Goal: Task Accomplishment & Management: Manage account settings

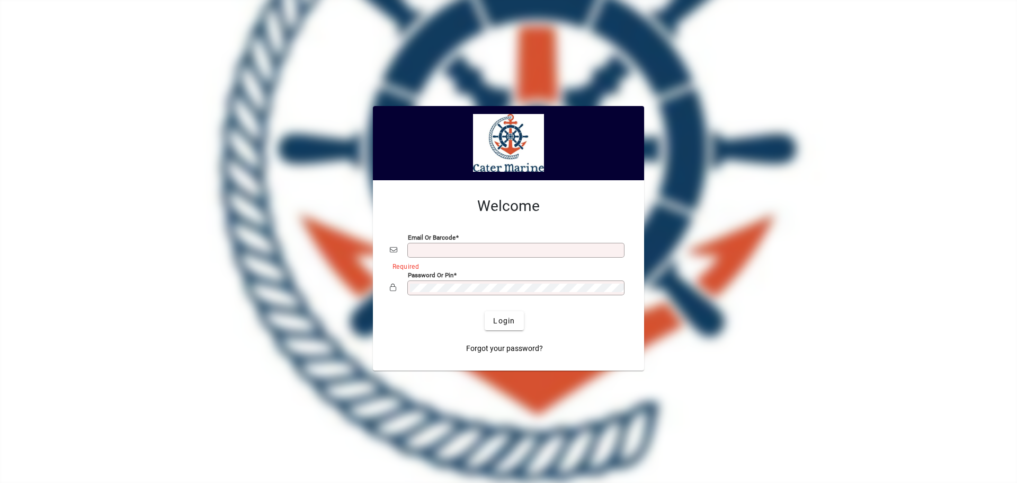
click at [429, 253] on input "Email or Barcode" at bounding box center [517, 250] width 214 height 8
type input "**********"
click at [485, 311] on button "Login" at bounding box center [504, 320] width 39 height 19
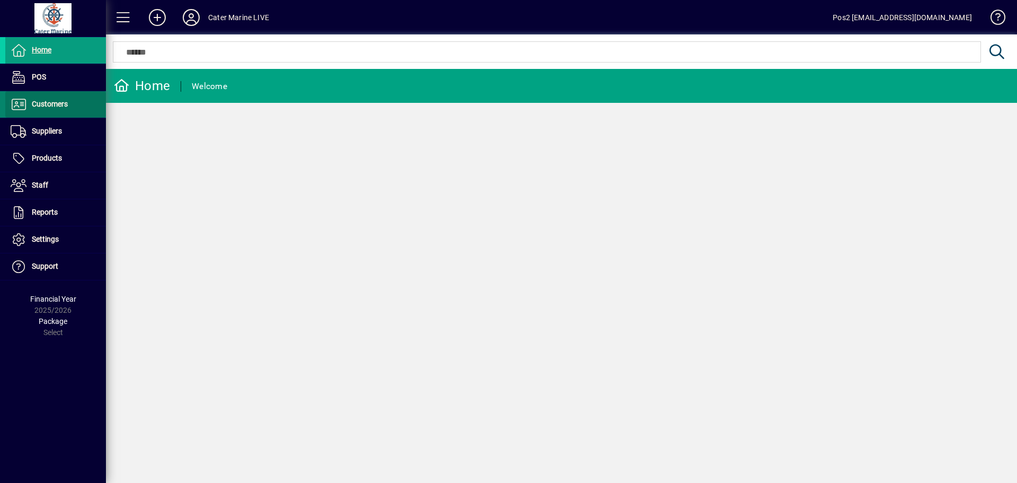
click at [54, 109] on span "Customers" at bounding box center [36, 104] width 63 height 13
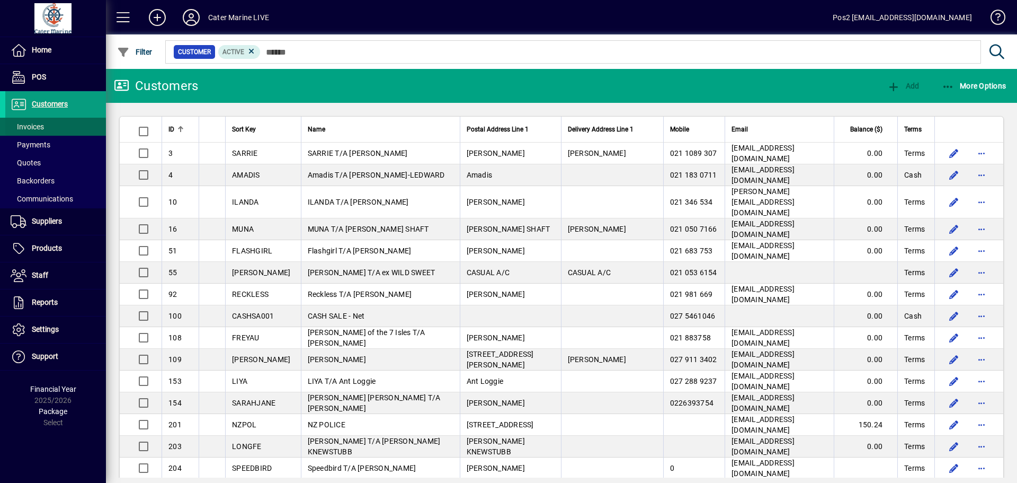
click at [36, 125] on span "Invoices" at bounding box center [27, 126] width 33 height 8
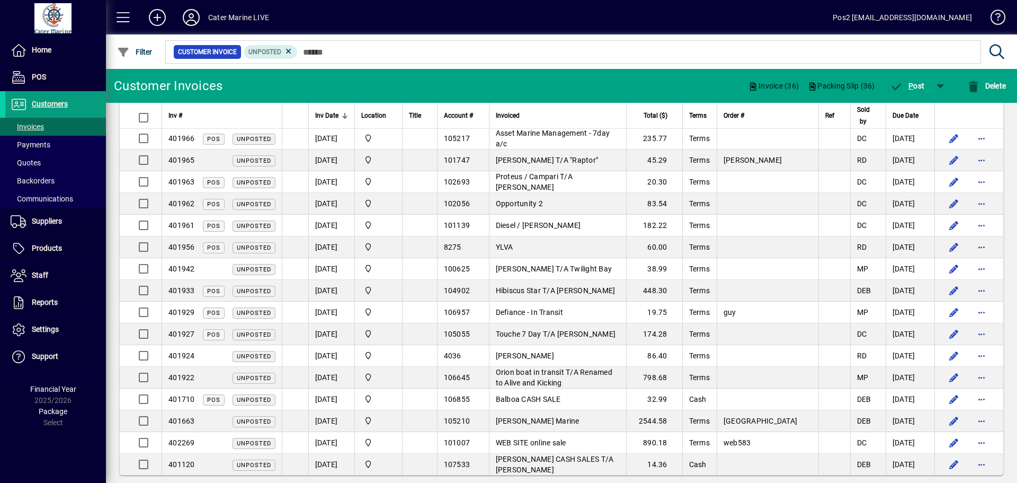
scroll to position [1880, 0]
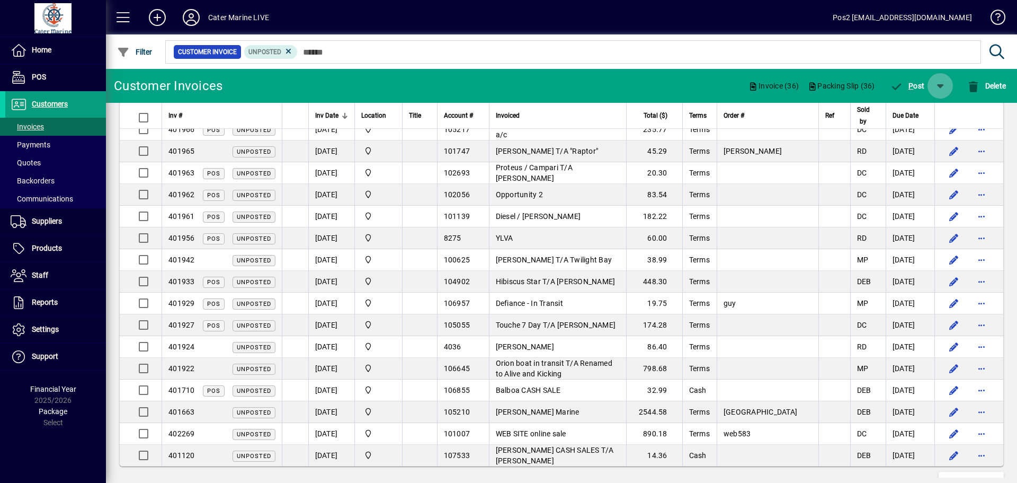
click at [944, 86] on span "button" at bounding box center [940, 85] width 25 height 25
click at [911, 116] on span "P ost & Email" at bounding box center [909, 113] width 63 height 8
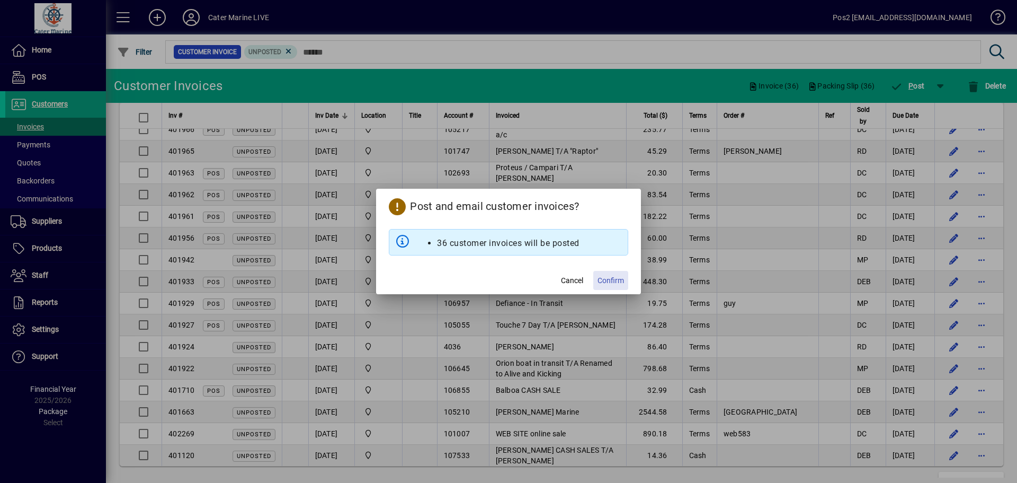
click at [616, 284] on span "Confirm" at bounding box center [611, 280] width 26 height 11
click at [475, 245] on li "36 customer invoices will be posted" at bounding box center [508, 243] width 143 height 13
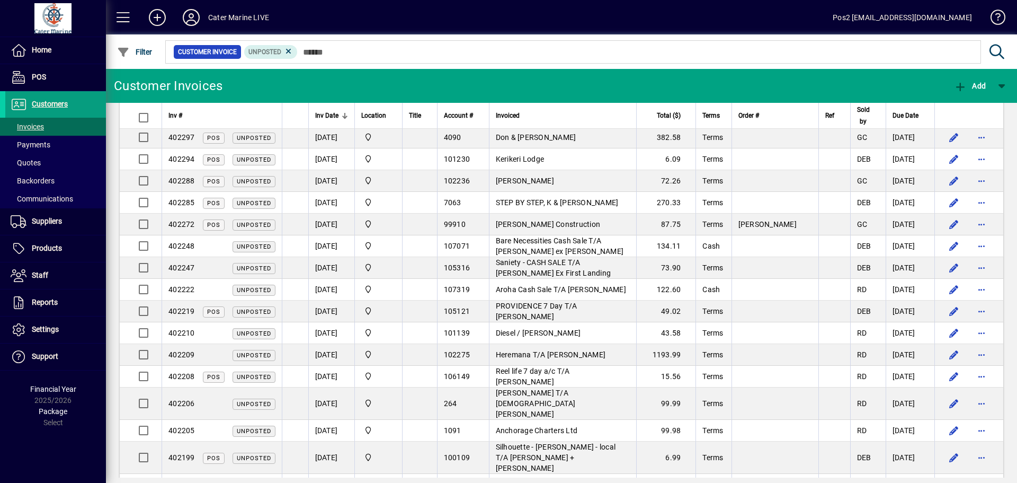
scroll to position [0, 0]
